Goal: Task Accomplishment & Management: Manage account settings

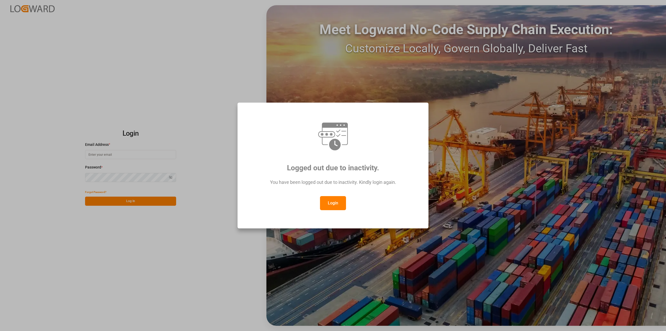
drag, startPoint x: 323, startPoint y: 192, endPoint x: 325, endPoint y: 199, distance: 7.2
click at [325, 199] on div "Logged out due to inactivity. You have been logged out due to inactivity. Kindl…" at bounding box center [333, 165] width 182 height 117
click at [325, 199] on button "Login" at bounding box center [333, 203] width 26 height 14
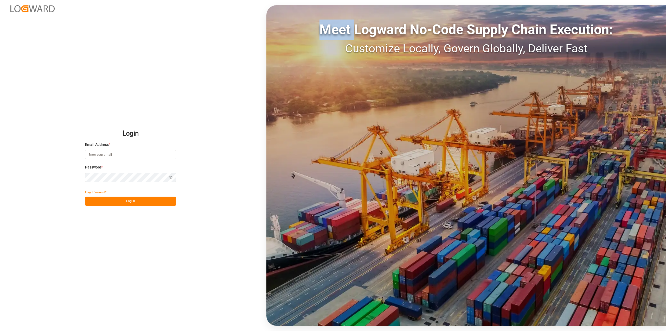
click at [325, 199] on div "Meet Logward No-Code Supply Chain Execution: Customize Locally, Govern Globally…" at bounding box center [466, 165] width 400 height 320
click at [108, 152] on input at bounding box center [130, 154] width 91 height 9
type input "marvin.kuetter@compo-expert.com"
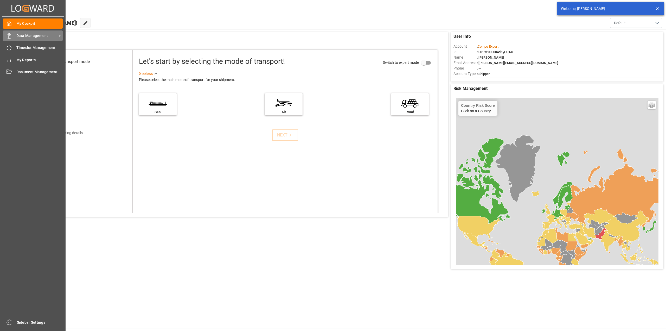
click at [5, 38] on div at bounding box center [7, 35] width 9 height 5
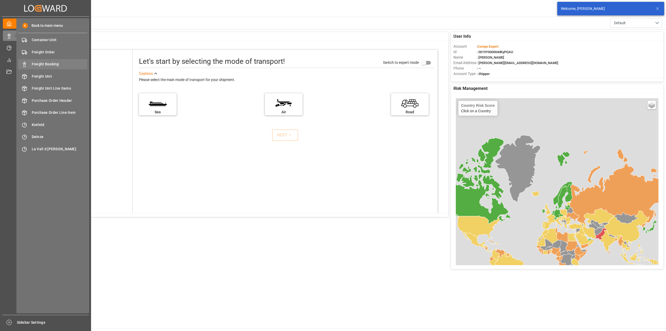
click at [39, 67] on span "Freight Booking" at bounding box center [60, 63] width 56 height 5
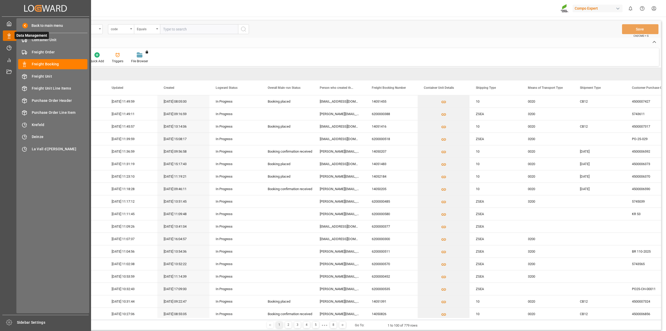
click at [4, 37] on div at bounding box center [7, 35] width 9 height 5
click at [45, 122] on span "Krefeld" at bounding box center [60, 124] width 56 height 5
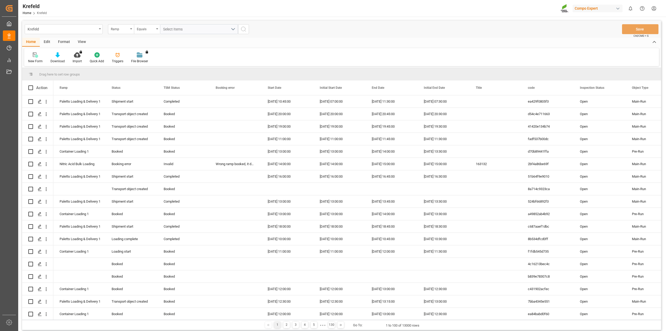
click at [115, 30] on div "Ramp" at bounding box center [120, 28] width 18 height 6
type input "sa"
click at [125, 52] on div "SAP Order Number" at bounding box center [147, 53] width 78 height 11
click at [149, 33] on div "Equals" at bounding box center [147, 29] width 26 height 10
click at [152, 62] on div "Fuzzy search" at bounding box center [173, 64] width 78 height 11
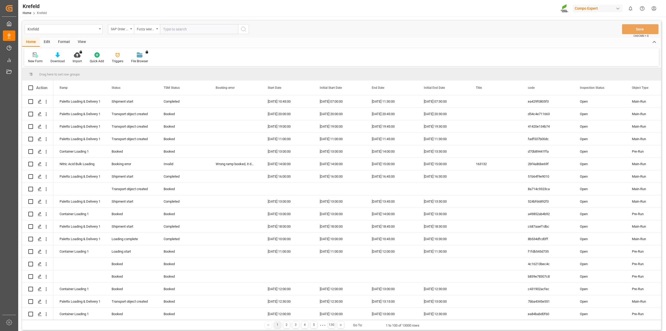
paste input "2000000163"
type input "2000000163"
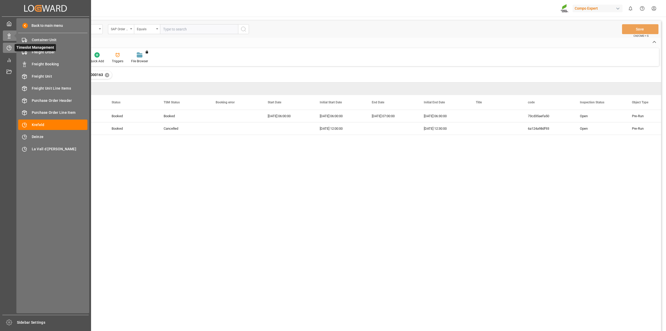
click at [8, 48] on icon at bounding box center [9, 47] width 5 height 5
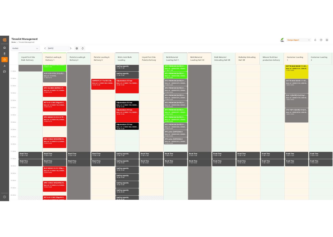
scroll to position [323, 0]
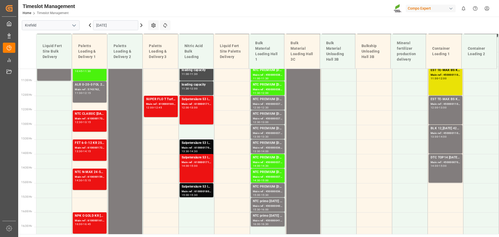
click at [123, 25] on input "[DATE]" at bounding box center [115, 25] width 45 height 10
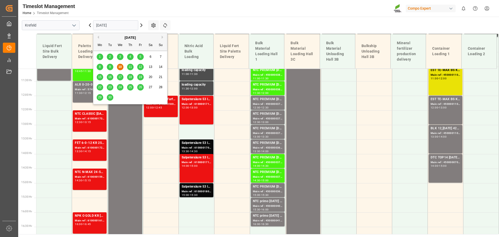
click at [131, 78] on span "18" at bounding box center [129, 77] width 3 height 4
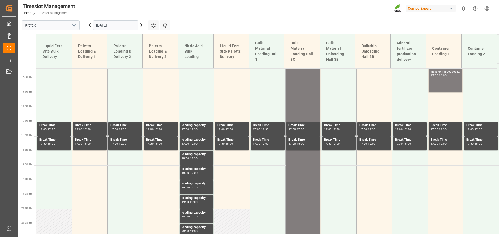
scroll to position [443, 0]
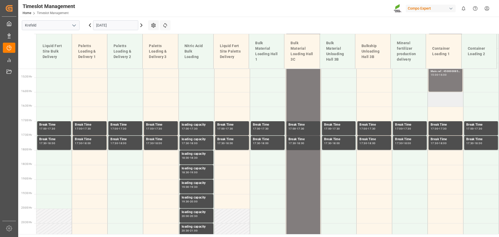
click at [438, 100] on td at bounding box center [446, 99] width 36 height 15
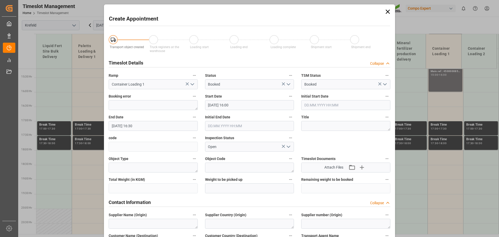
type input "18.09.2025 16:00"
type input "18.09.2025 16:30"
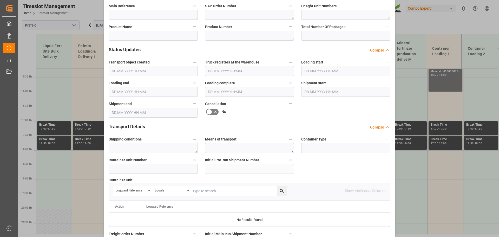
scroll to position [286, 0]
click at [152, 173] on input at bounding box center [153, 169] width 89 height 10
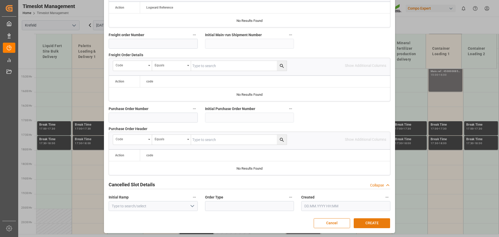
type input "4500000856"
click at [364, 222] on button "CREATE" at bounding box center [372, 223] width 36 height 10
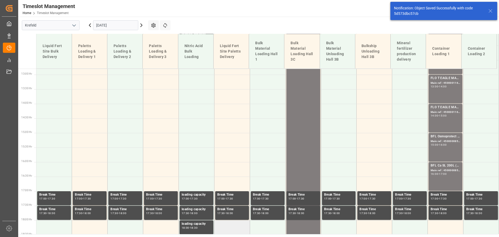
scroll to position [372, 0]
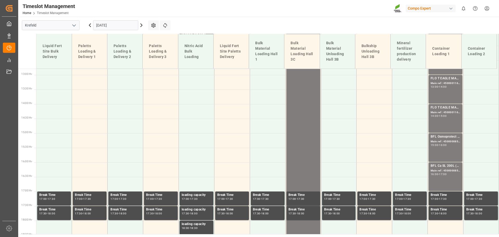
click at [114, 23] on input "18.09.2025" at bounding box center [115, 25] width 45 height 10
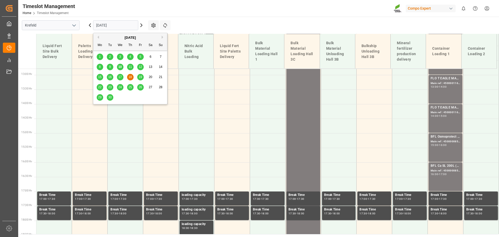
click at [119, 65] on span "10" at bounding box center [119, 67] width 3 height 4
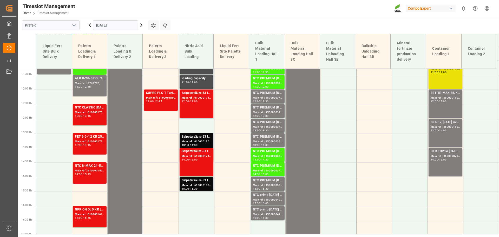
scroll to position [333, 0]
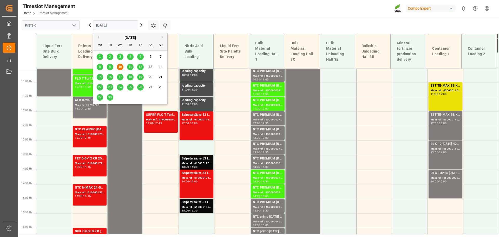
click at [100, 22] on input "[DATE]" at bounding box center [115, 25] width 45 height 10
click at [133, 66] on div "11" at bounding box center [130, 67] width 7 height 6
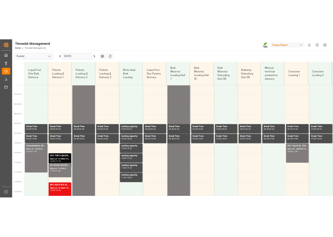
scroll to position [204, 0]
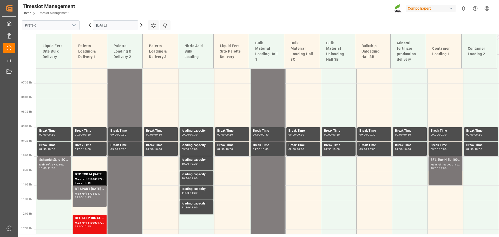
click at [447, 166] on div "Main ref : 4500001108, 2000000824" at bounding box center [446, 165] width 30 height 4
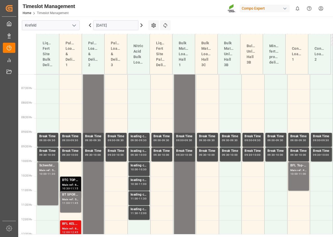
click at [107, 22] on input "11.09.2025" at bounding box center [115, 25] width 45 height 10
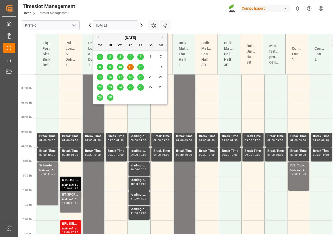
click at [119, 87] on span "24" at bounding box center [119, 87] width 3 height 4
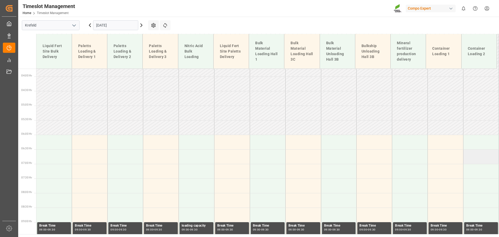
scroll to position [108, 0]
click at [434, 198] on td at bounding box center [446, 200] width 36 height 15
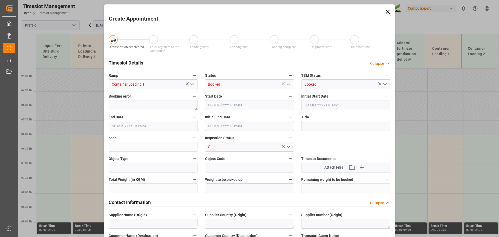
type input "24.09.2025 08:00"
type input "24.09.2025 08:30"
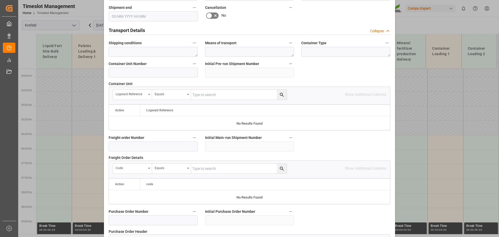
scroll to position [382, 0]
click at [146, 71] on input at bounding box center [153, 73] width 89 height 10
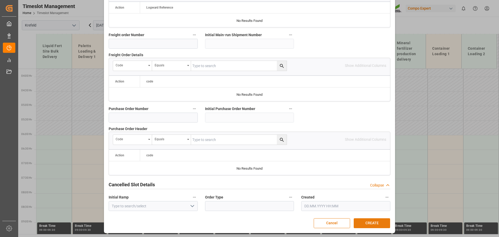
type input "4500001142"
click at [372, 224] on button "CREATE" at bounding box center [372, 223] width 36 height 10
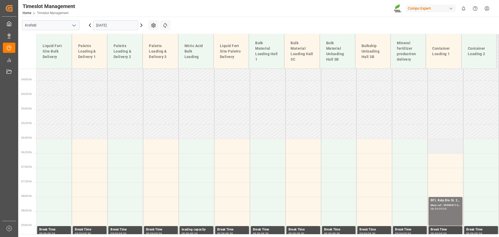
scroll to position [105, 0]
click at [444, 149] on td at bounding box center [446, 146] width 36 height 15
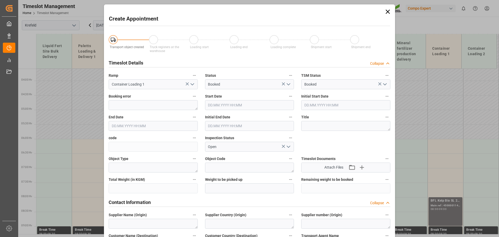
type input "24.09.2025 06:00"
type input "24.09.2025 06:30"
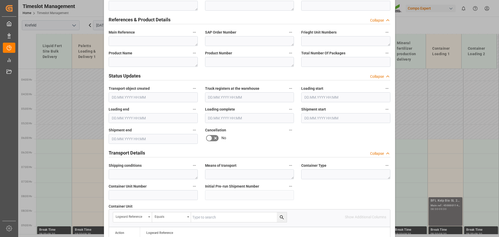
scroll to position [260, 0]
click at [162, 197] on input at bounding box center [153, 195] width 89 height 10
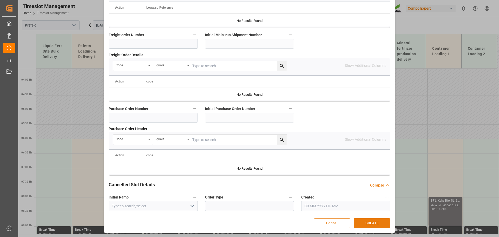
type input "4500001143"
click at [375, 221] on button "CREATE" at bounding box center [372, 223] width 36 height 10
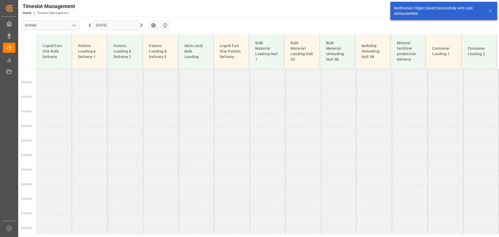
scroll to position [124, 0]
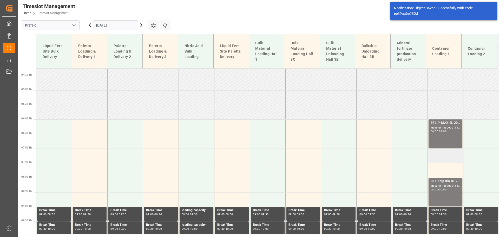
click at [447, 159] on td at bounding box center [446, 156] width 36 height 15
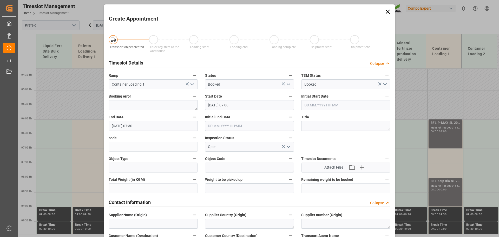
type input "24.09.2025 07:00"
type input "24.09.2025 07:30"
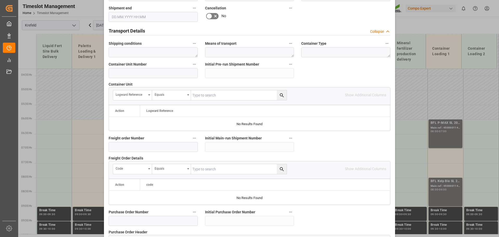
scroll to position [381, 0]
click at [144, 74] on input at bounding box center [153, 74] width 89 height 10
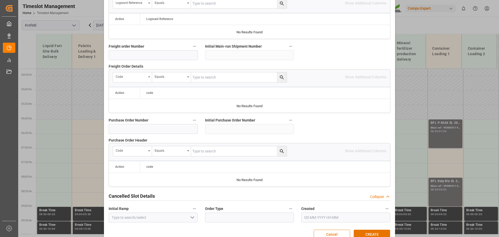
scroll to position [485, 0]
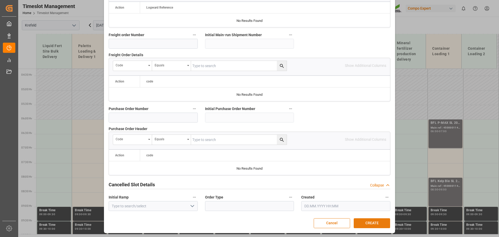
type input "4500001144"
click at [377, 220] on button "CREATE" at bounding box center [372, 223] width 36 height 10
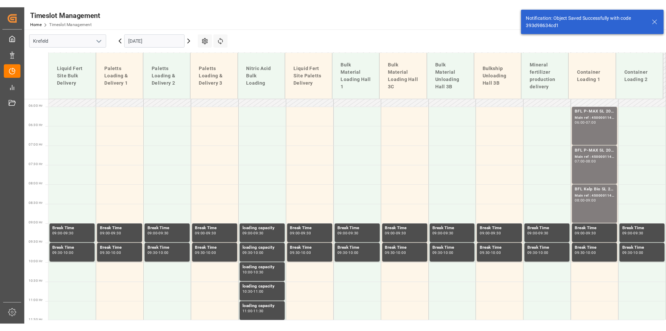
scroll to position [188, 0]
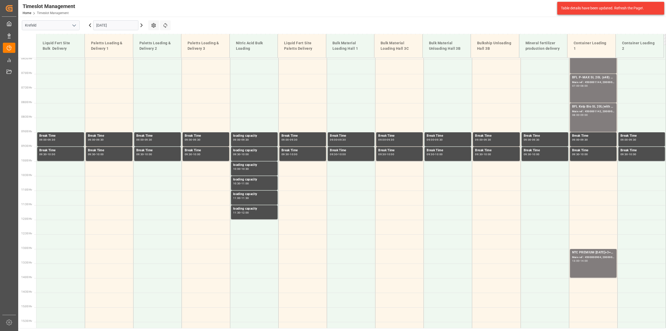
click at [124, 24] on input "24.09.2025" at bounding box center [115, 25] width 45 height 10
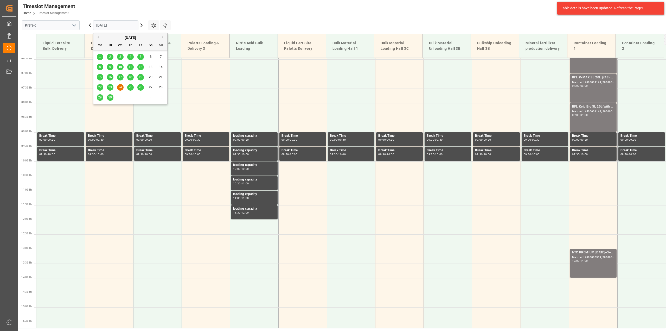
click at [119, 75] on div "17" at bounding box center [120, 77] width 7 height 6
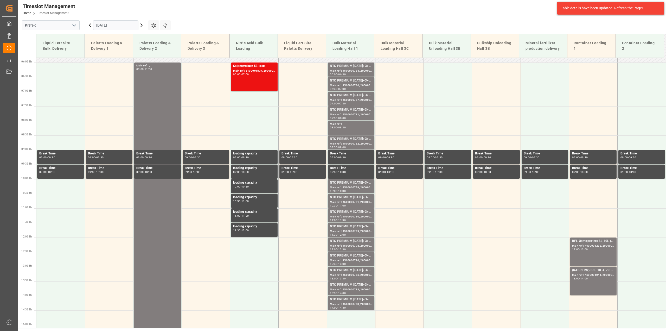
scroll to position [170, 0]
click at [109, 23] on input "17.09.2025" at bounding box center [115, 25] width 45 height 10
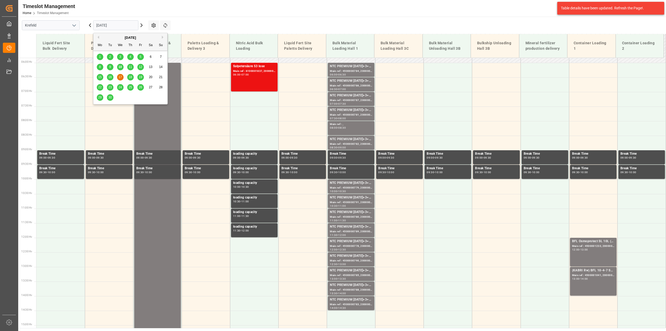
click at [120, 86] on span "24" at bounding box center [119, 87] width 3 height 4
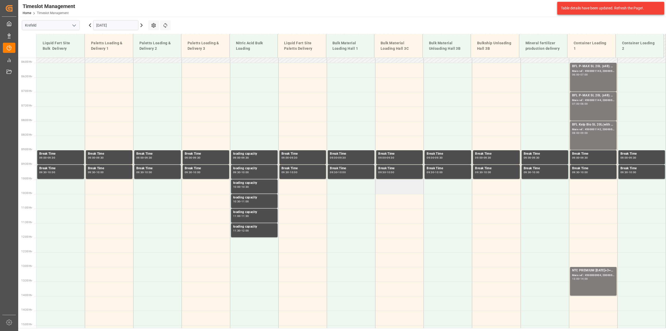
scroll to position [170, 0]
click at [581, 134] on div "08:00 - 09:00" at bounding box center [593, 133] width 42 height 3
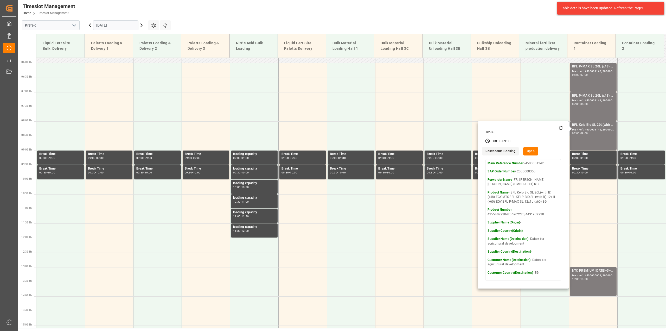
click at [527, 151] on button "Open" at bounding box center [530, 151] width 15 height 8
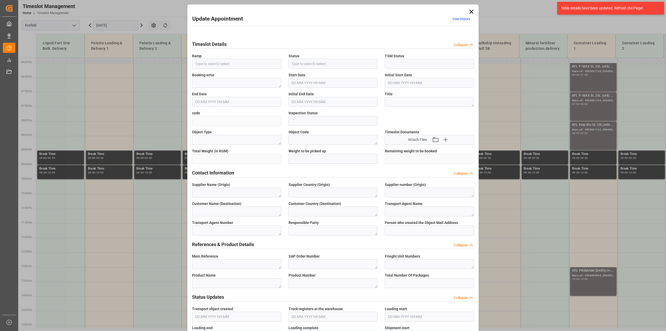
type input "Container Loading 1"
type input "Booked"
type input "33bbbf55d165"
type input "Open"
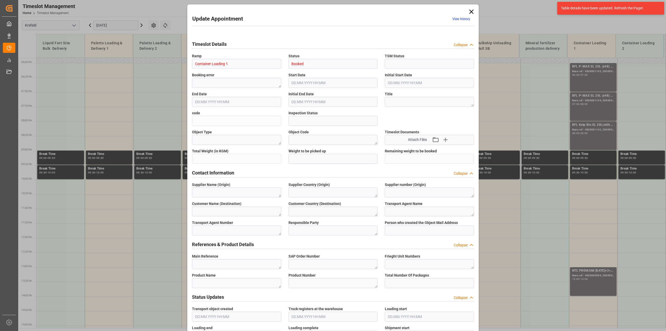
type textarea "Pre-Run"
type textarea "SP_EWM"
type textarea "Daltex for agricultural development"
type textarea "EG"
type textarea "FR. MEYER'S SOHN (GMBH & CO.) KG"
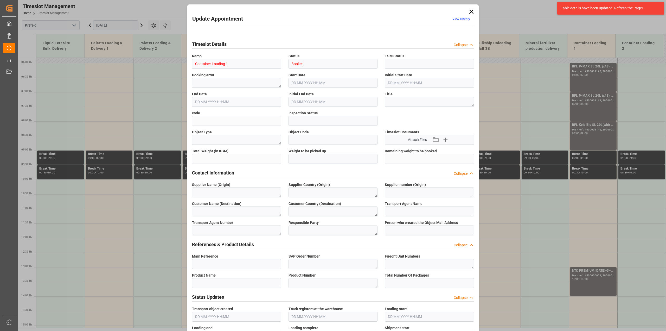
type textarea "6600387"
type textarea "Logistics Service Provider"
type input "christina.georgiadou@compo-expert.com"
type textarea "4500001142"
type textarea "2000000350;"
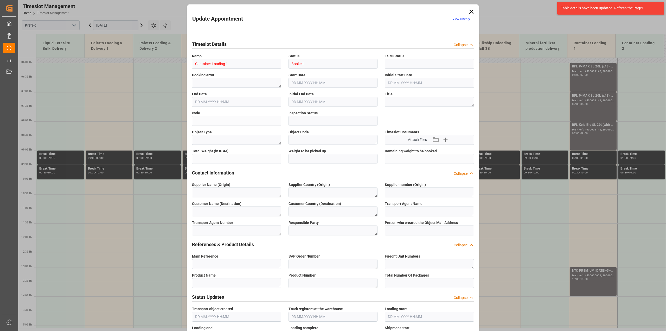
type textarea "4100002901; 4100001170"
type textarea "BFL Kelp Bio SL 20L(with B)(x48) EGY MTOBFL KELP BIO SL (with B) 12x1L (x60) EG…"
type textarea "42554022204206902220;4431902220"
type textarea "40GP"
type input "4500001142"
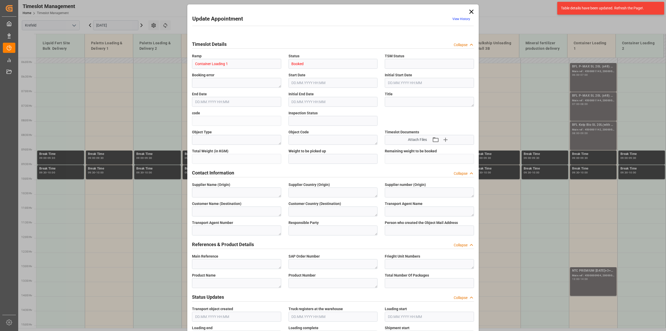
type input "4500001142"
type input "Container Loading 1"
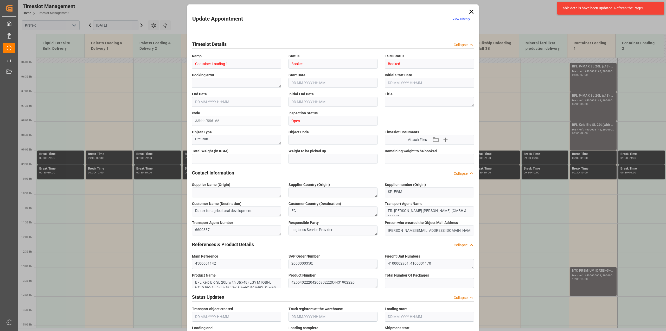
type input "21343.2"
type input "0"
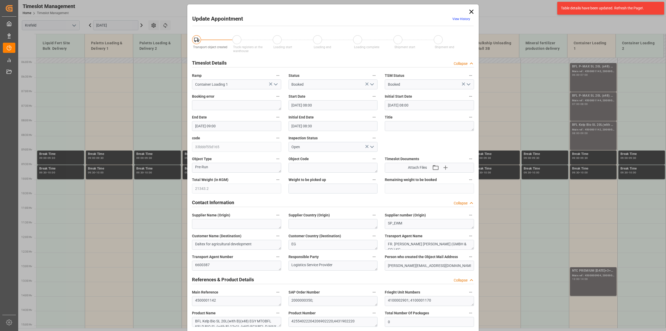
type input "24.09.2025 08:00"
type input "24.09.2025 09:00"
type input "24.09.2025 08:30"
type input "10.09.2025 10:25"
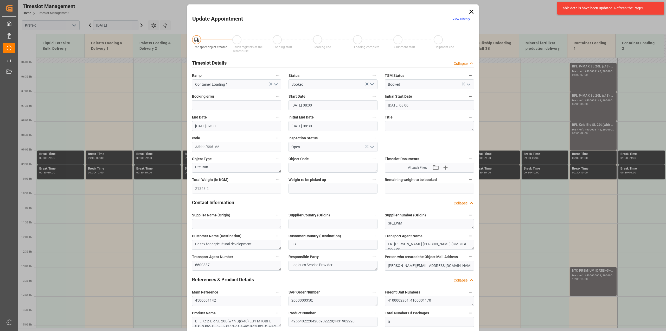
click at [305, 106] on input "24.09.2025 08:00" at bounding box center [332, 105] width 89 height 10
click at [316, 167] on div "24" at bounding box center [314, 167] width 7 height 6
click at [368, 155] on li "12:00" at bounding box center [373, 152] width 22 height 13
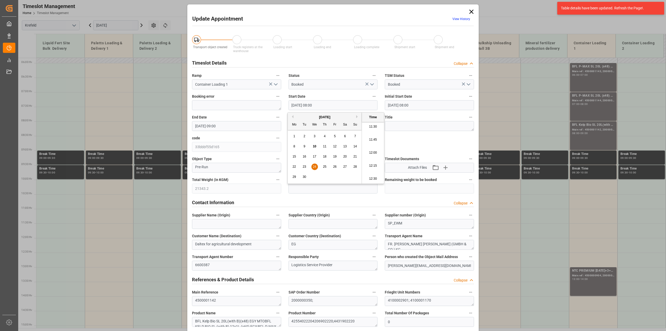
type input "24.09.2025 12:00"
click at [245, 126] on input "24.09.2025 09:00" at bounding box center [236, 126] width 89 height 10
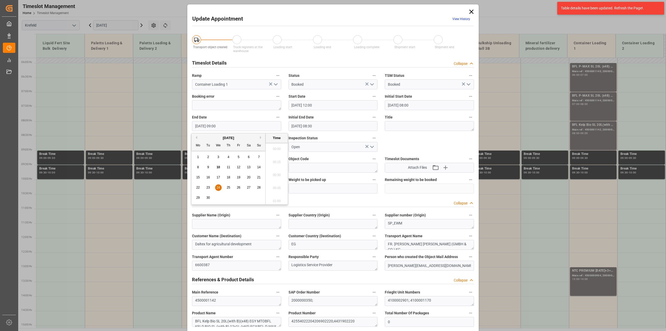
scroll to position [444, 0]
click at [217, 188] on span "24" at bounding box center [217, 187] width 3 height 4
click at [276, 150] on li "13:00" at bounding box center [277, 147] width 22 height 13
type input "24.09.2025 13:00"
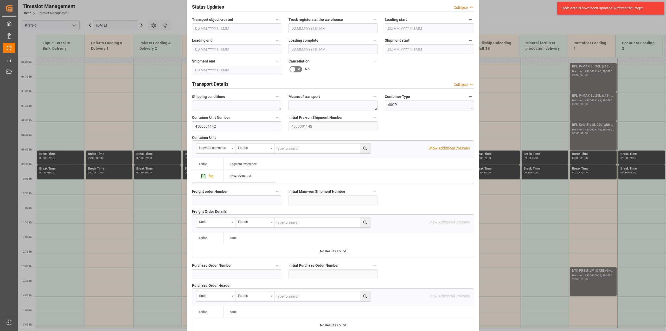
scroll to position [391, 0]
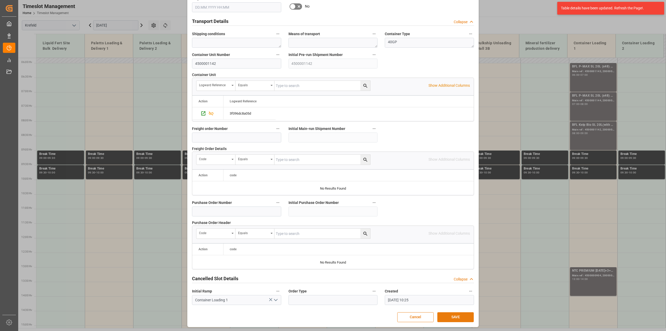
click at [458, 313] on button "SAVE" at bounding box center [455, 317] width 36 height 10
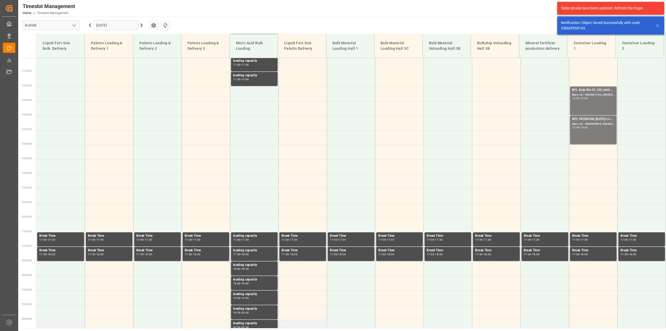
scroll to position [323, 0]
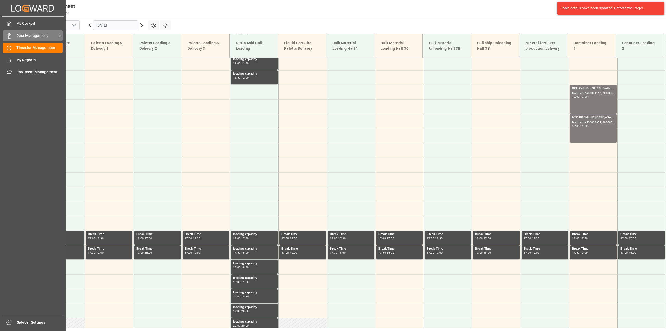
click at [16, 36] on span "Data Management" at bounding box center [36, 35] width 41 height 5
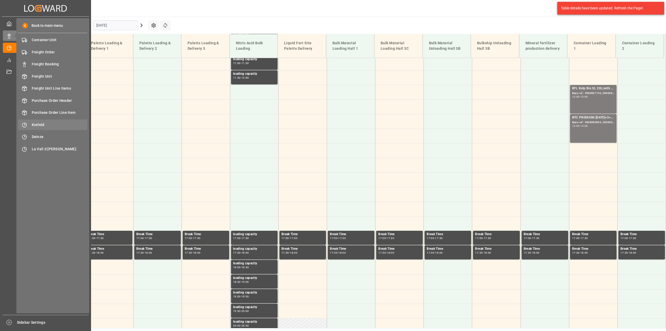
click at [40, 124] on span "Krefeld" at bounding box center [60, 124] width 56 height 5
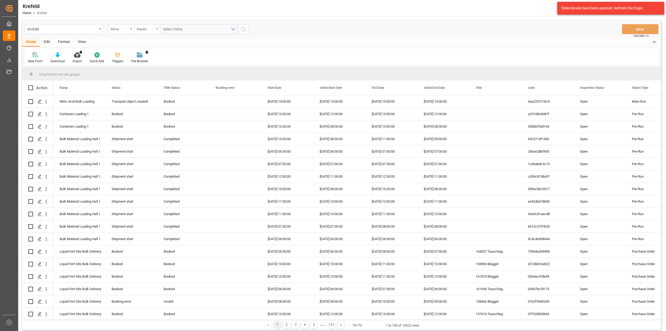
click at [114, 30] on div "Ramp" at bounding box center [120, 28] width 18 height 6
type input "sap"
click at [122, 49] on div "SAP Order Number" at bounding box center [147, 53] width 78 height 11
click at [145, 29] on div "Equals" at bounding box center [146, 28] width 18 height 6
click at [154, 63] on div "Fuzzy search" at bounding box center [173, 64] width 78 height 11
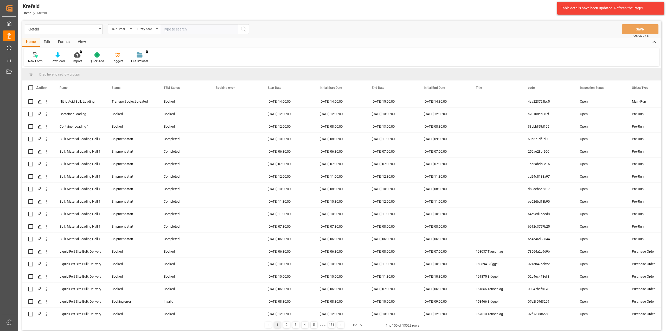
click at [191, 28] on input "text" at bounding box center [199, 29] width 78 height 10
paste input "2000001461"
type input "2000001461"
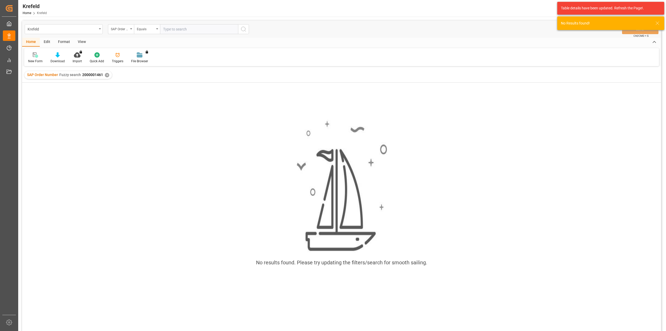
click at [107, 74] on div "✕" at bounding box center [107, 75] width 4 height 4
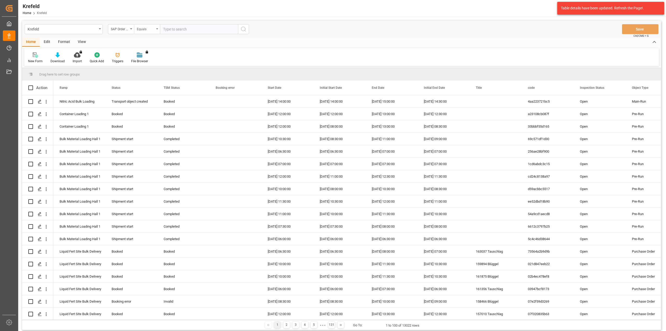
drag, startPoint x: 144, startPoint y: 29, endPoint x: 145, endPoint y: 34, distance: 4.9
click at [144, 29] on div "Equals" at bounding box center [146, 28] width 18 height 6
click at [165, 67] on div "Fuzzy search" at bounding box center [173, 64] width 78 height 11
paste input "2000000727"
type input "2000000727"
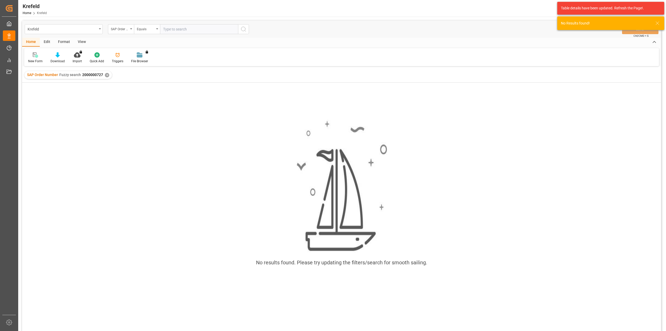
click at [105, 74] on div "✕" at bounding box center [107, 75] width 4 height 4
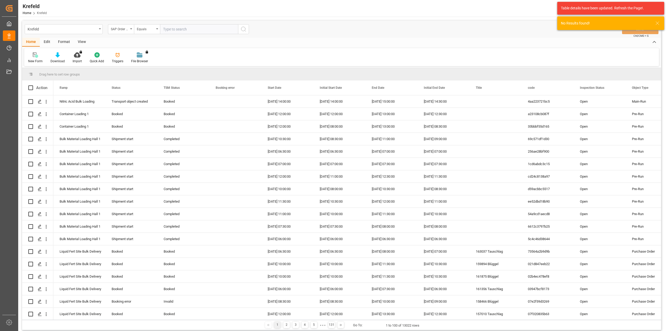
click at [175, 30] on input "text" at bounding box center [199, 29] width 78 height 10
paste input "2000000727"
type input "2000000727;"
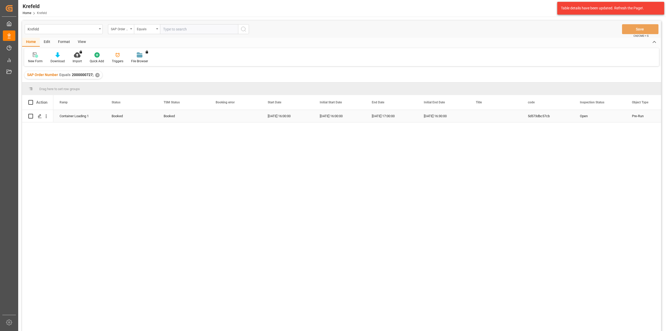
click at [170, 117] on div "Booked" at bounding box center [184, 116] width 40 height 12
click at [199, 119] on polyline "open menu" at bounding box center [199, 119] width 3 height 2
click at [179, 186] on div "Cancelled" at bounding box center [183, 188] width 43 height 18
type input "Cancelled"
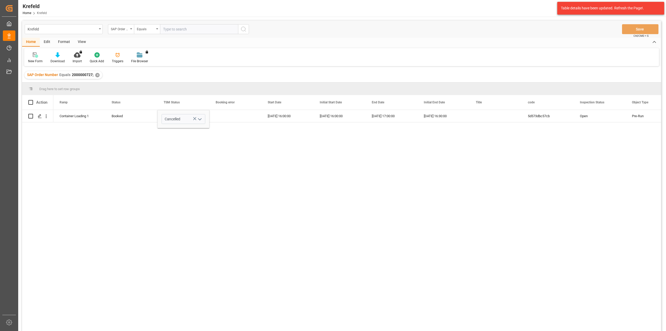
click at [324, 126] on div "Container Loading 1 Booked Cancelled 18.09.2025 16:00:00 18.09.2025 16:00:00 18…" at bounding box center [357, 222] width 608 height 224
click at [292, 116] on div "18.09.2025 16:00:00" at bounding box center [287, 116] width 52 height 12
click at [639, 28] on button "Save" at bounding box center [640, 29] width 36 height 10
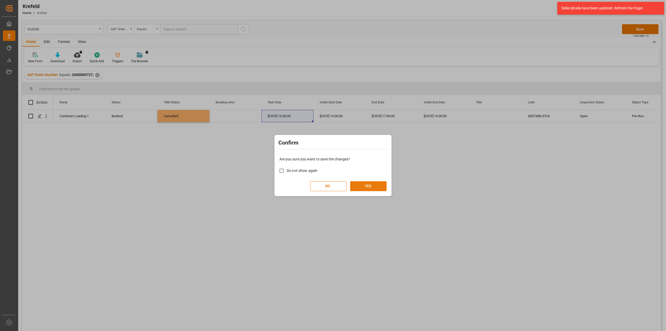
click at [374, 186] on button "YES" at bounding box center [368, 186] width 36 height 10
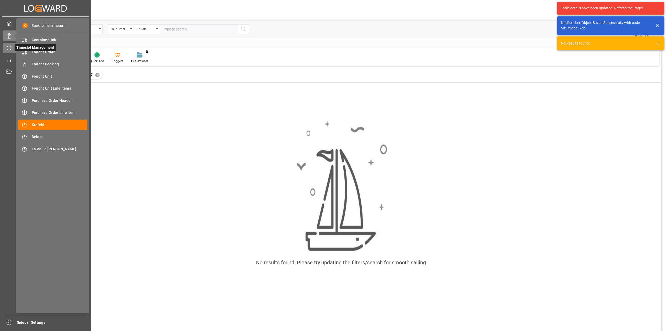
click at [9, 47] on icon at bounding box center [10, 47] width 2 height 2
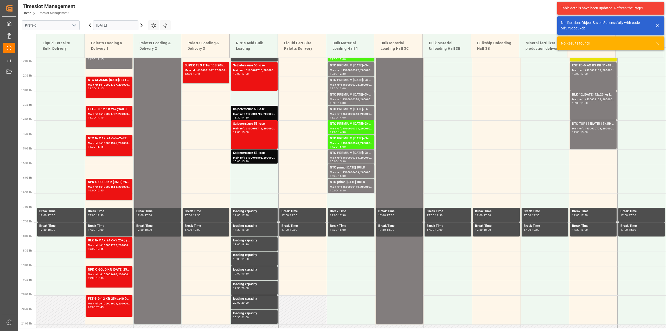
scroll to position [352, 0]
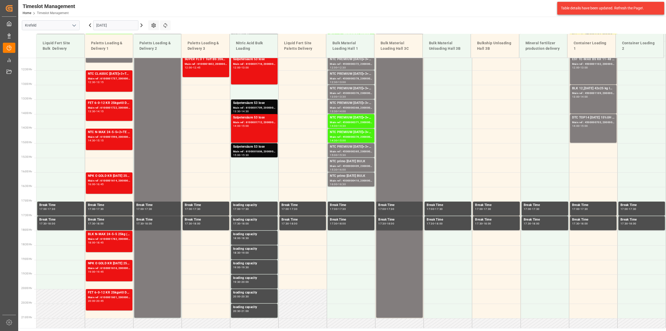
click at [104, 26] on input "[DATE]" at bounding box center [115, 25] width 45 height 10
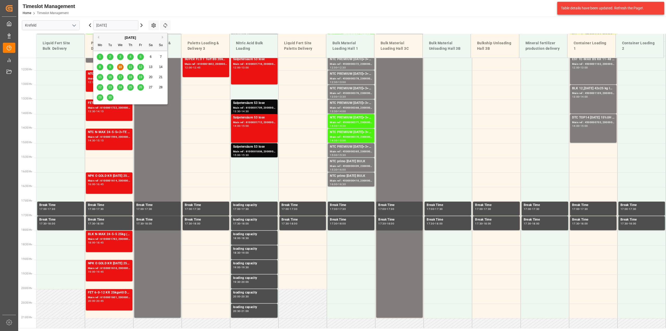
click at [121, 77] on span "17" at bounding box center [119, 77] width 3 height 4
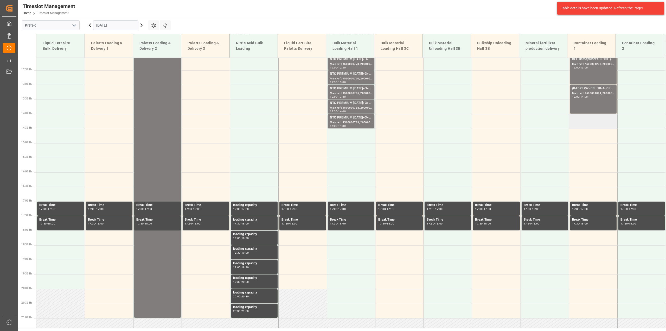
click at [579, 117] on td at bounding box center [593, 121] width 48 height 15
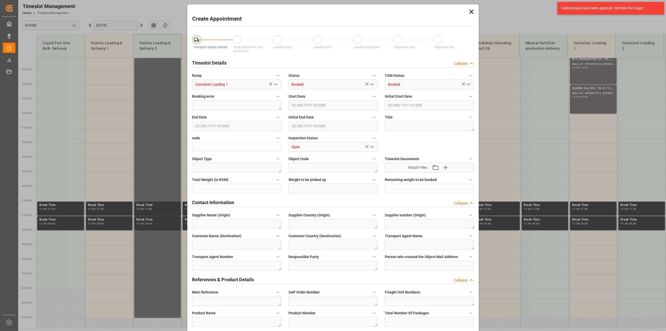
type input "17.09.2025 14:00"
type input "17.09.2025 14:30"
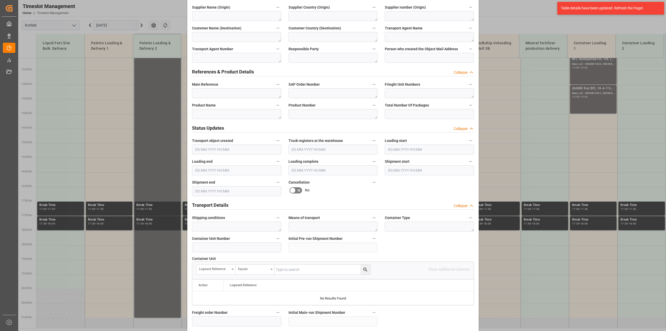
scroll to position [208, 0]
click at [234, 246] on input at bounding box center [236, 247] width 89 height 10
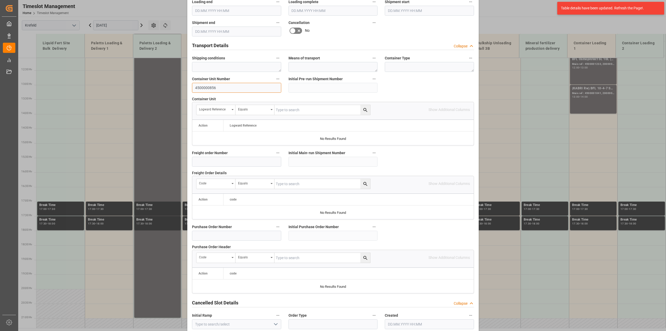
scroll to position [391, 0]
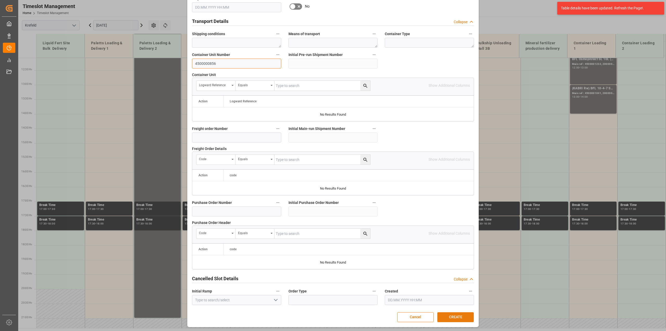
type input "4500000856"
click at [451, 317] on button "CREATE" at bounding box center [455, 317] width 36 height 10
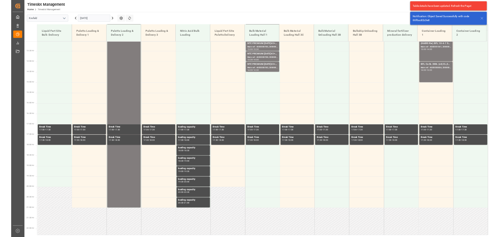
scroll to position [381, 0]
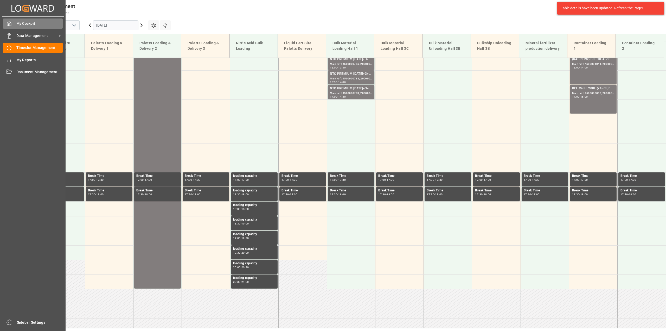
click at [7, 22] on icon at bounding box center [9, 23] width 5 height 5
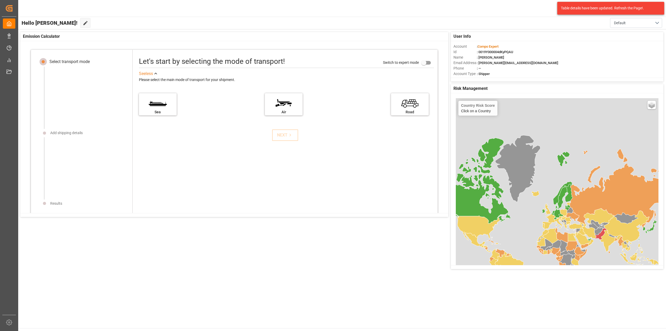
click at [213, 15] on div "Compo Expert 0 Notifications Only show unread All Watching Mark all categories …" at bounding box center [340, 8] width 651 height 17
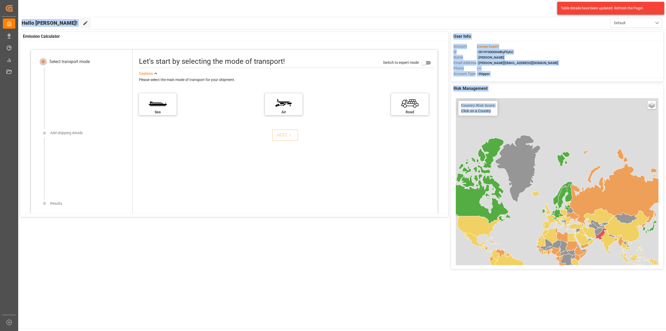
drag, startPoint x: 41, startPoint y: 8, endPoint x: 528, endPoint y: 228, distance: 534.5
click at [528, 228] on div "Compo Expert 0 Notifications Only show unread All Watching Mark all categories …" at bounding box center [342, 165] width 648 height 331
click at [250, 25] on div "Hello Marvin! Edit Cockpit Default" at bounding box center [342, 23] width 648 height 12
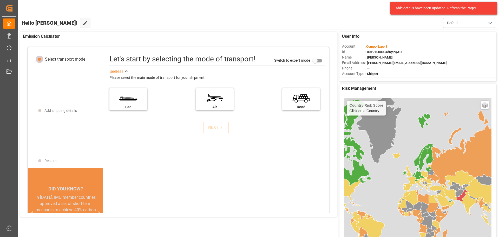
click at [365, 11] on div at bounding box center [381, 8] width 44 height 9
click at [392, 7] on div "Table details have been updated. Refresh the Page!." at bounding box center [444, 8] width 107 height 13
click at [404, 8] on div "Table details have been updated. Refresh the Page!." at bounding box center [442, 7] width 96 height 5
drag, startPoint x: 417, startPoint y: 2, endPoint x: 314, endPoint y: 12, distance: 103.3
click at [314, 12] on div "Compo Expert 0 Notifications Only show unread All Watching Mark all categories …" at bounding box center [257, 8] width 485 height 17
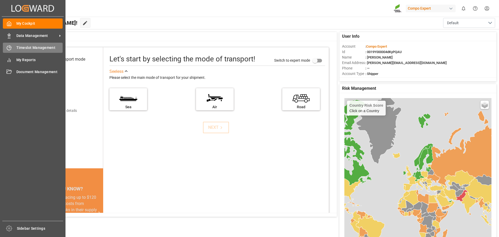
click at [19, 51] on div "Timeslot Management Timeslot Management" at bounding box center [33, 48] width 60 height 10
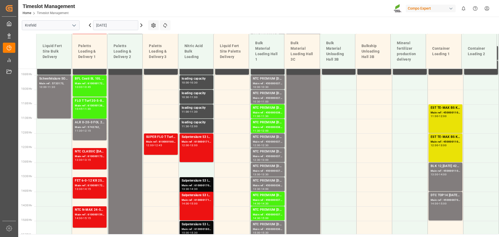
scroll to position [285, 0]
click at [199, 184] on div "Main ref : 6100001709, 2000001435" at bounding box center [197, 186] width 30 height 4
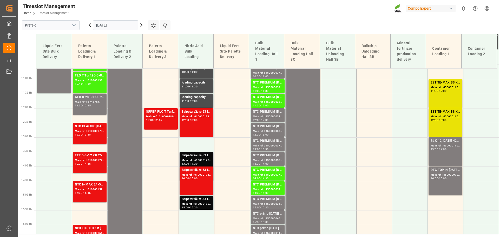
scroll to position [310, 0]
click at [191, 122] on div "Salpetersäure 53 lose Main ref : 6100001716, 2000001430 12:00 - 13:00" at bounding box center [197, 122] width 30 height 27
click at [193, 158] on div "Main ref : 6100001709, 2000001435" at bounding box center [197, 160] width 30 height 4
click at [199, 198] on div "Salpetersäure 53 lose" at bounding box center [197, 198] width 30 height 5
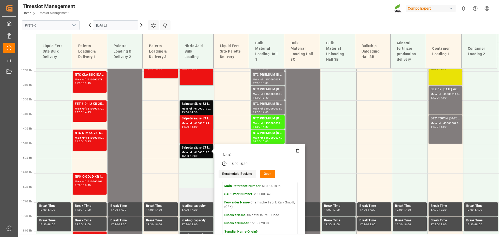
scroll to position [362, 0]
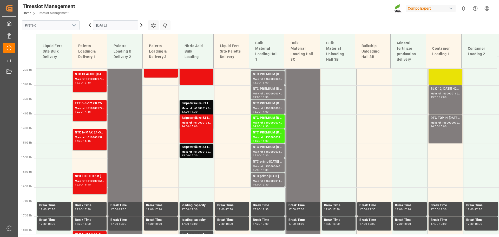
click at [200, 127] on div "14:00 - 15:00" at bounding box center [197, 126] width 30 height 3
click at [191, 102] on div "Salpetersäure 53 lose" at bounding box center [197, 103] width 30 height 5
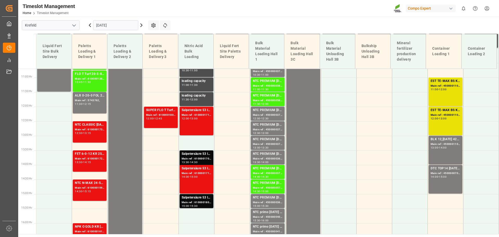
click at [190, 102] on div "loading capacity 11:30 - 12:00" at bounding box center [197, 99] width 30 height 12
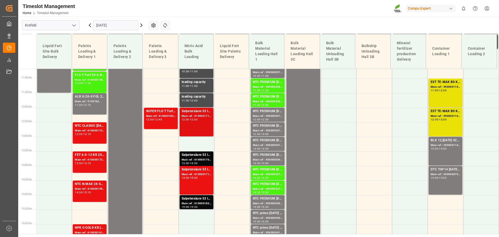
click at [193, 119] on div "13:00" at bounding box center [194, 119] width 8 height 2
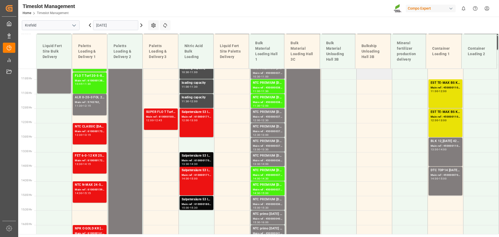
scroll to position [310, 0]
